Goal: Check status

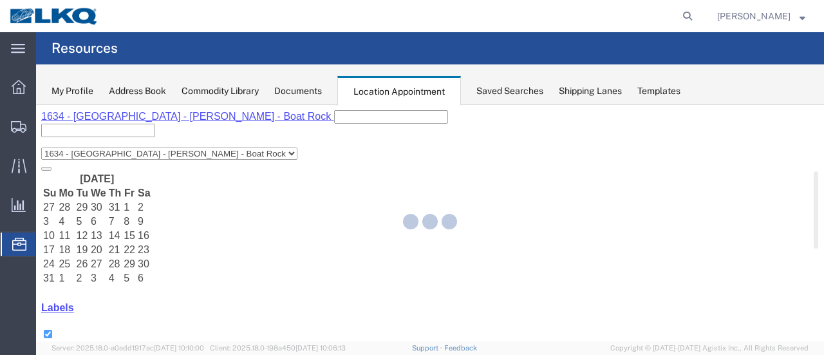
select select "28712"
